Goal: Share content

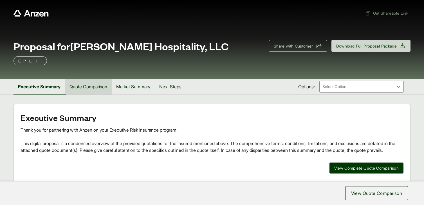
click at [94, 88] on button "Quote Comparison" at bounding box center [88, 87] width 47 height 16
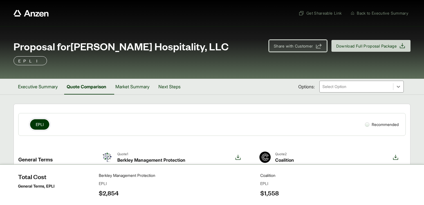
click at [293, 48] on span "Share with Customer" at bounding box center [293, 46] width 39 height 6
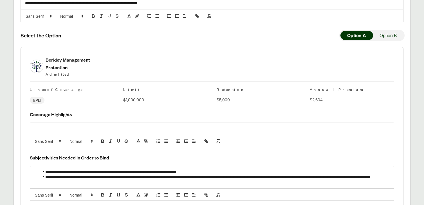
scroll to position [168, 0]
